Goal: Check status: Check status

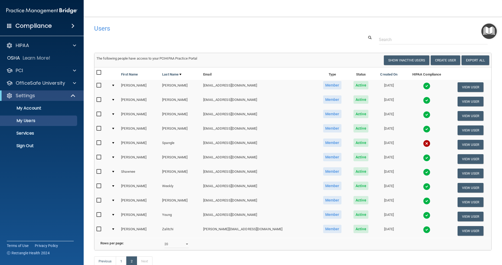
select select "20"
click at [423, 229] on img at bounding box center [426, 229] width 7 height 7
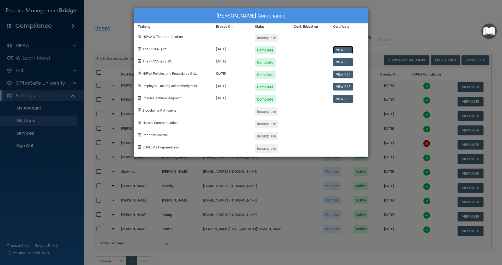
click at [341, 48] on link "View PDF" at bounding box center [343, 50] width 20 height 8
click at [343, 63] on link "View PDF" at bounding box center [343, 62] width 20 height 8
click at [349, 72] on link "View PDF" at bounding box center [343, 75] width 20 height 8
click at [396, 20] on div "[PERSON_NAME] Compliance Training Expires On Status Cont. Education Certificate…" at bounding box center [251, 132] width 502 height 265
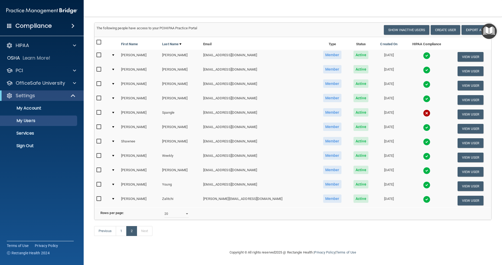
scroll to position [38, 0]
click at [122, 233] on link "1" at bounding box center [121, 231] width 11 height 10
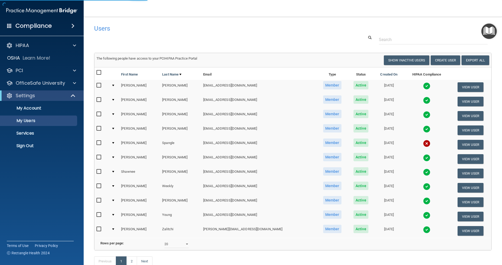
select select "20"
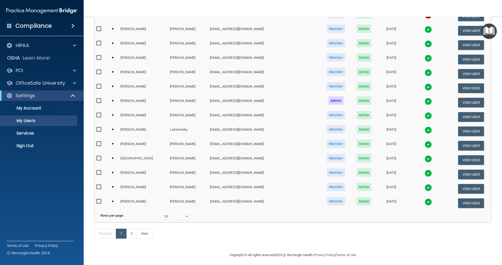
scroll to position [168, 0]
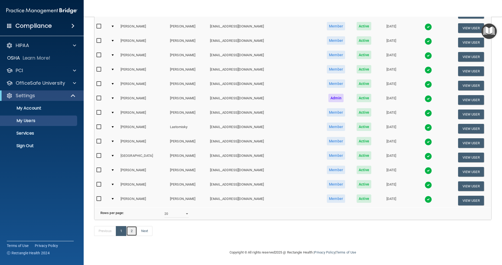
click at [132, 230] on link "2" at bounding box center [131, 231] width 11 height 10
select select "20"
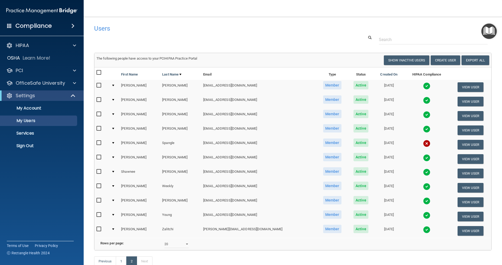
click at [423, 174] on img at bounding box center [426, 172] width 7 height 7
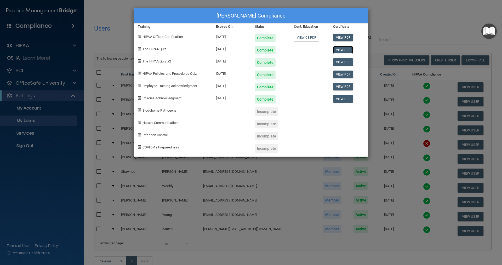
click at [345, 52] on link "View PDF" at bounding box center [343, 50] width 20 height 8
click at [407, 10] on div "[PERSON_NAME] Compliance Training Expires On Status Cont. Education Certificate…" at bounding box center [251, 132] width 502 height 265
